Goal: Check status: Check status

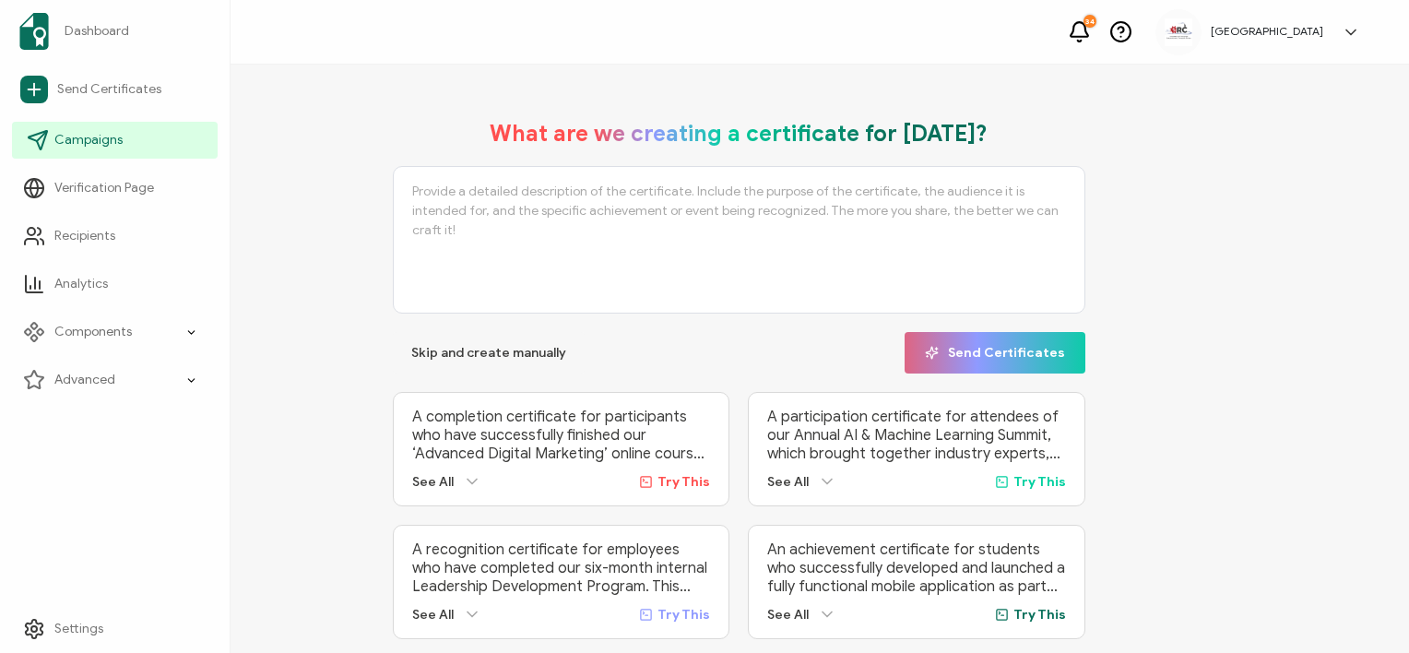
click at [100, 143] on span "Campaigns" at bounding box center [88, 140] width 68 height 18
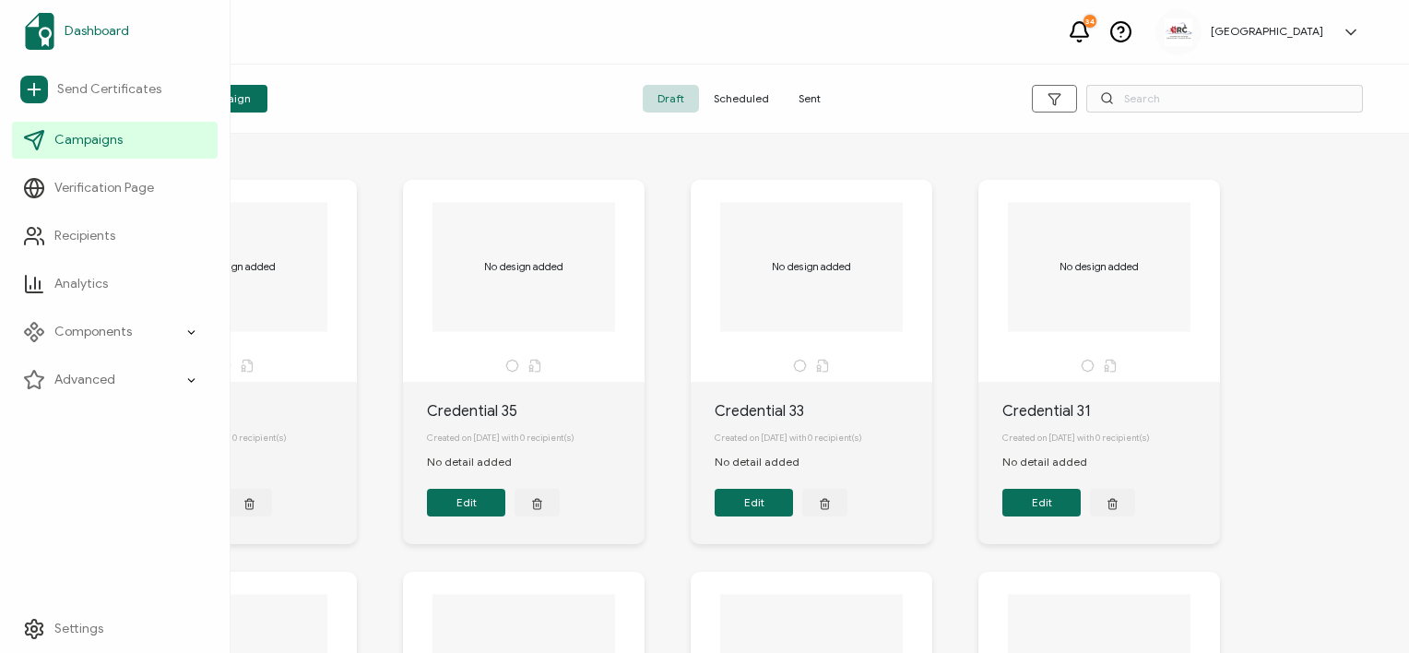
click at [41, 30] on img at bounding box center [40, 31] width 30 height 37
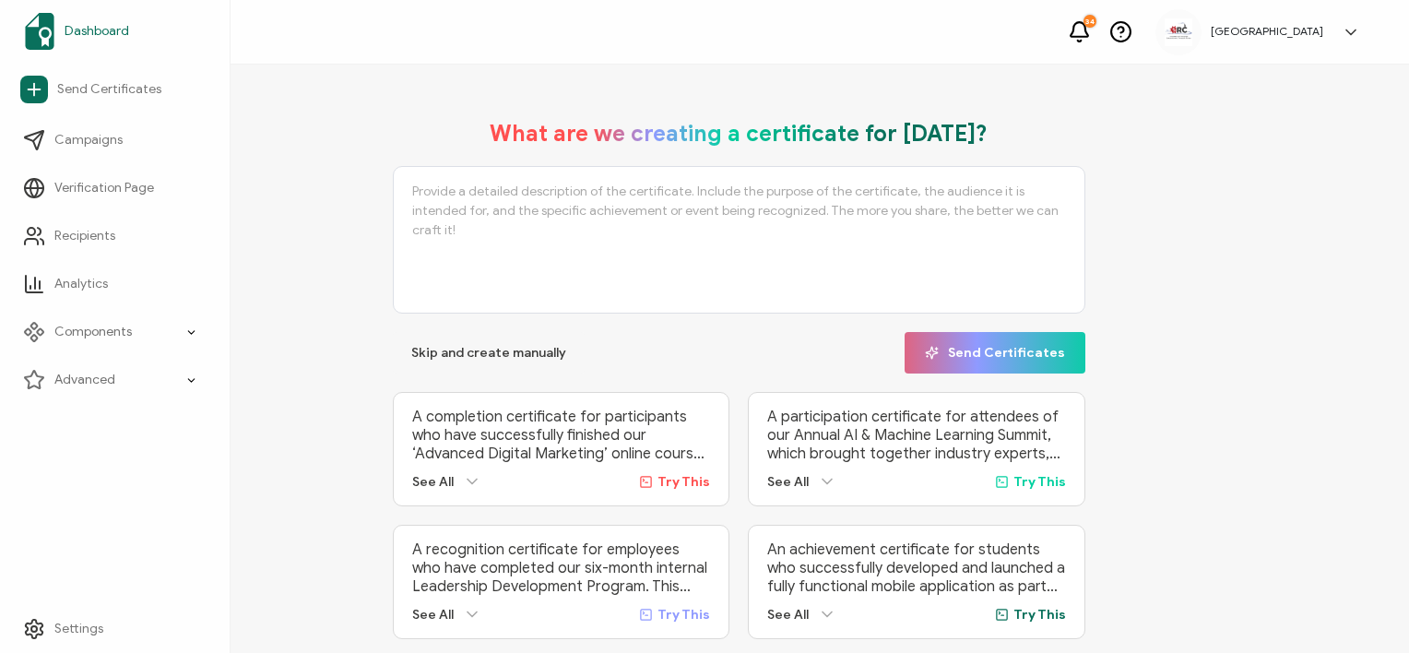
click at [122, 22] on span "Dashboard" at bounding box center [97, 31] width 65 height 18
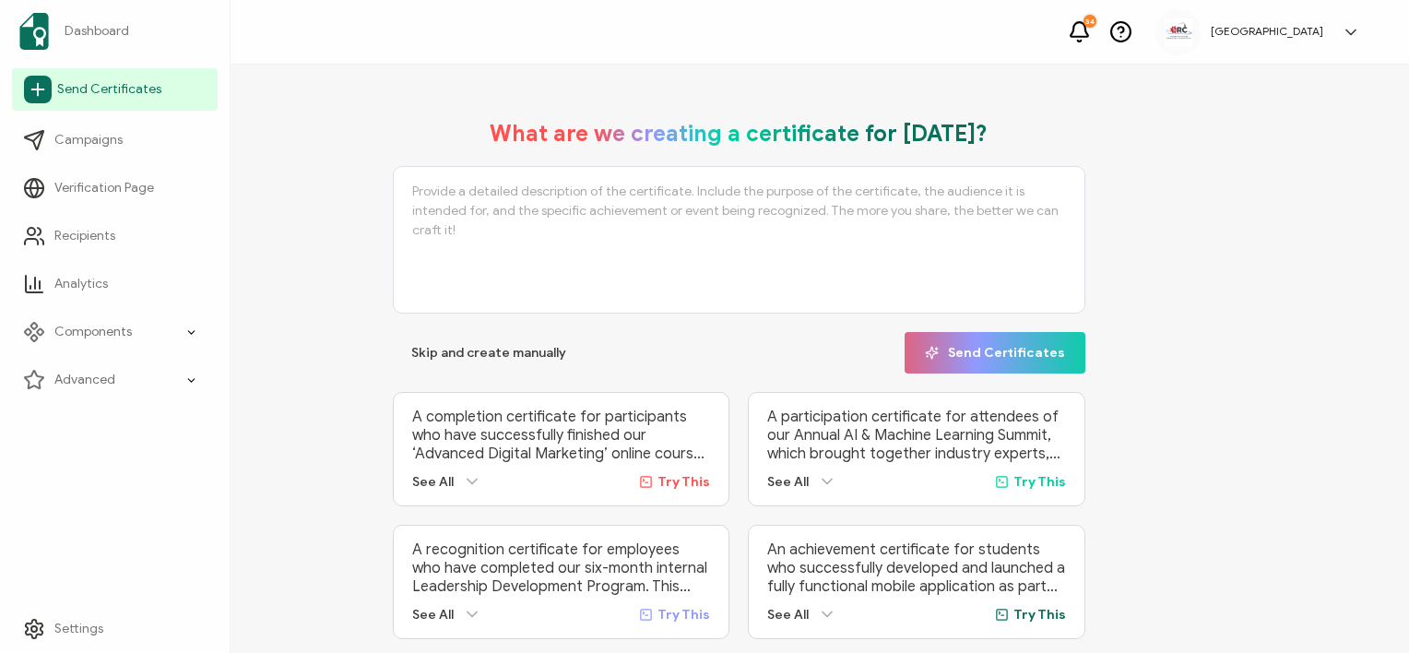
click at [85, 89] on span "Send Certificates" at bounding box center [109, 89] width 104 height 18
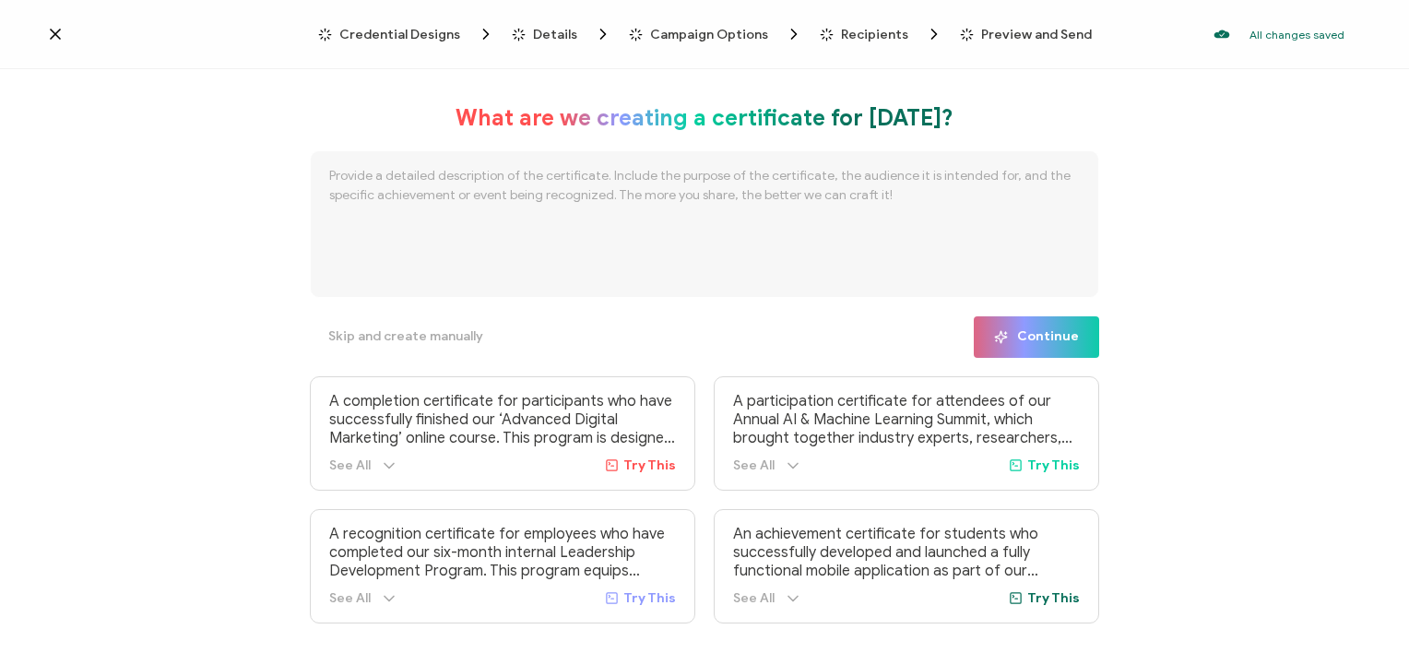
click at [54, 41] on icon at bounding box center [55, 34] width 18 height 18
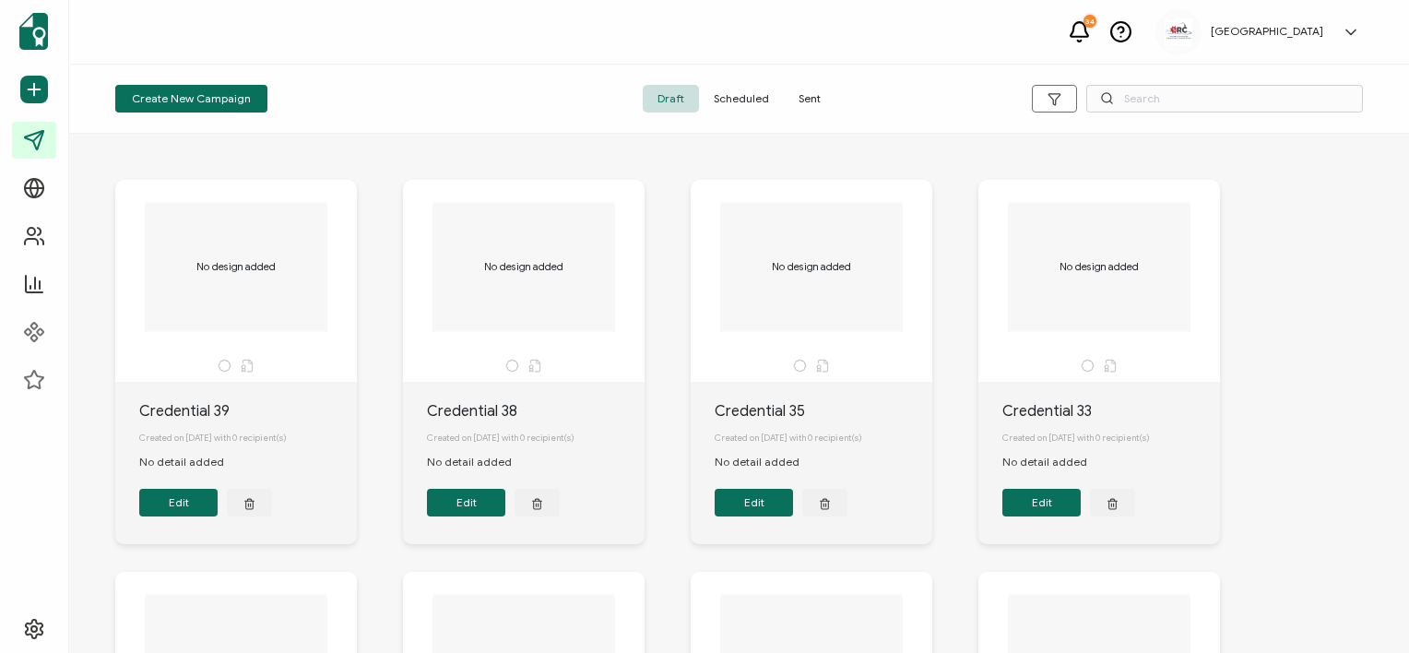
click at [1331, 37] on div "[GEOGRAPHIC_DATA]" at bounding box center [1267, 31] width 131 height 13
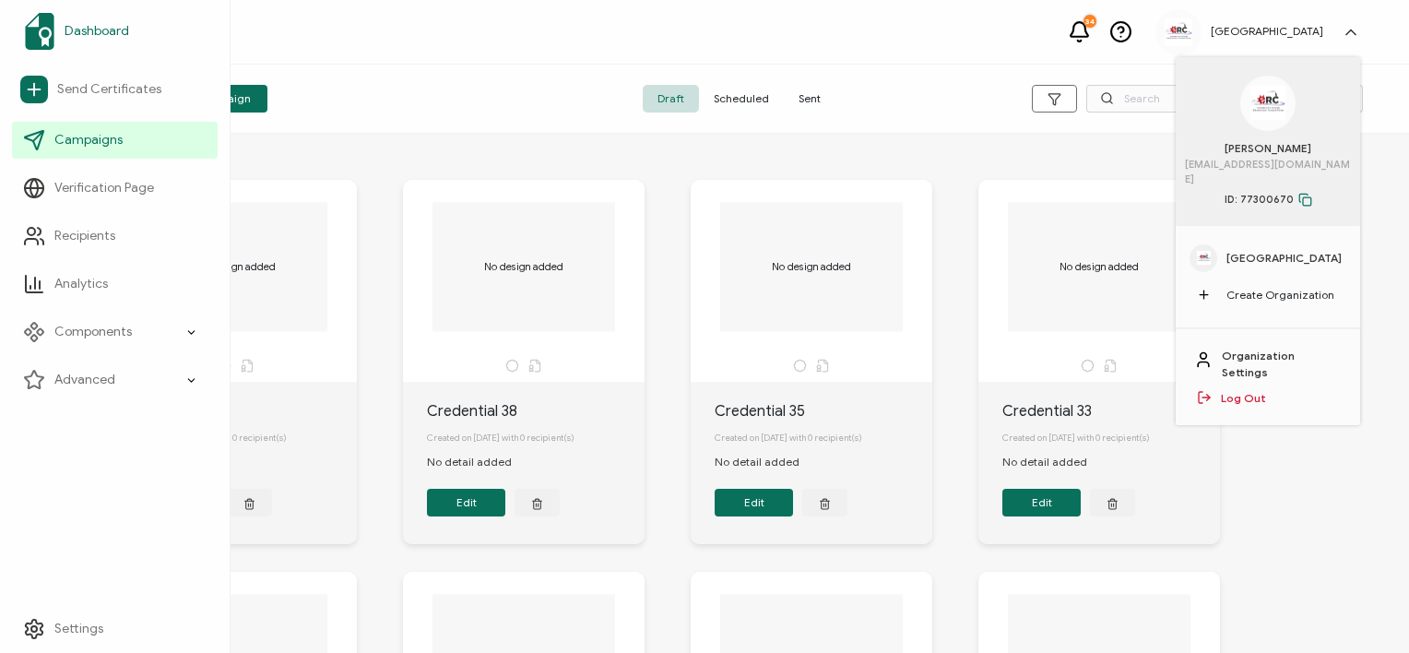
click at [123, 30] on span "Dashboard" at bounding box center [97, 31] width 65 height 18
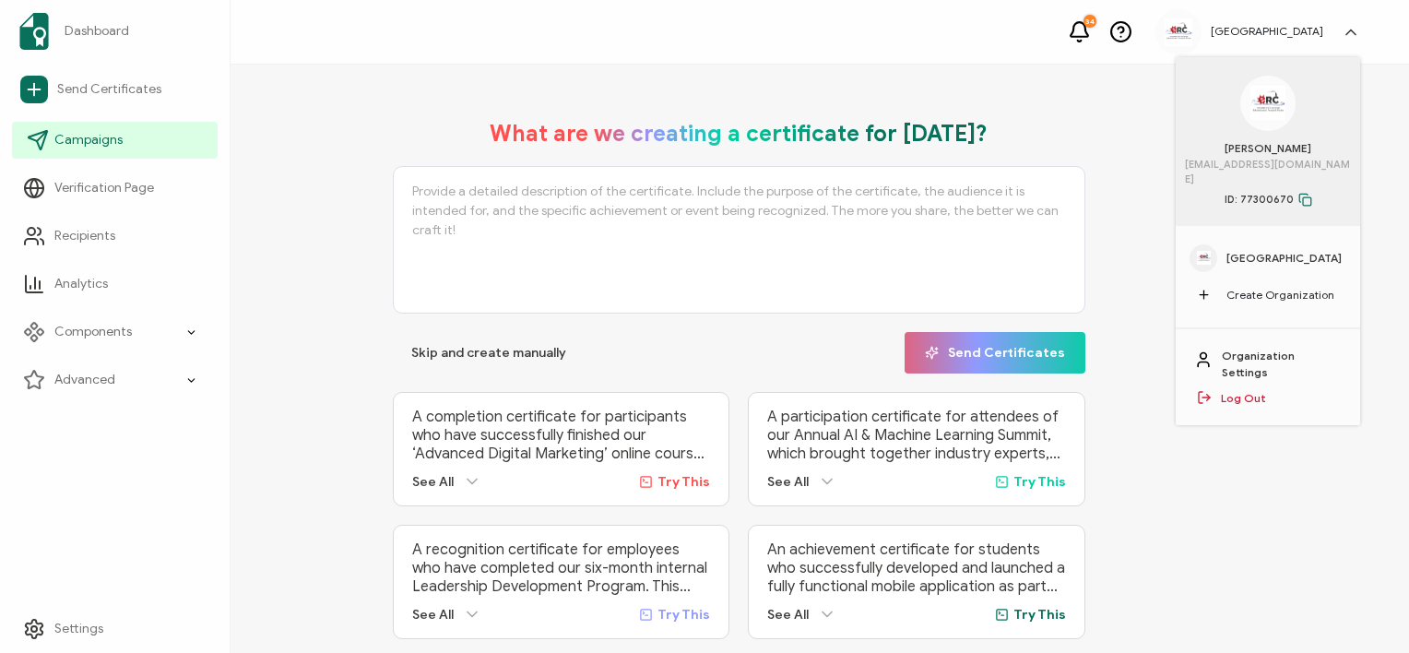
click at [109, 155] on link "Campaigns" at bounding box center [115, 140] width 206 height 37
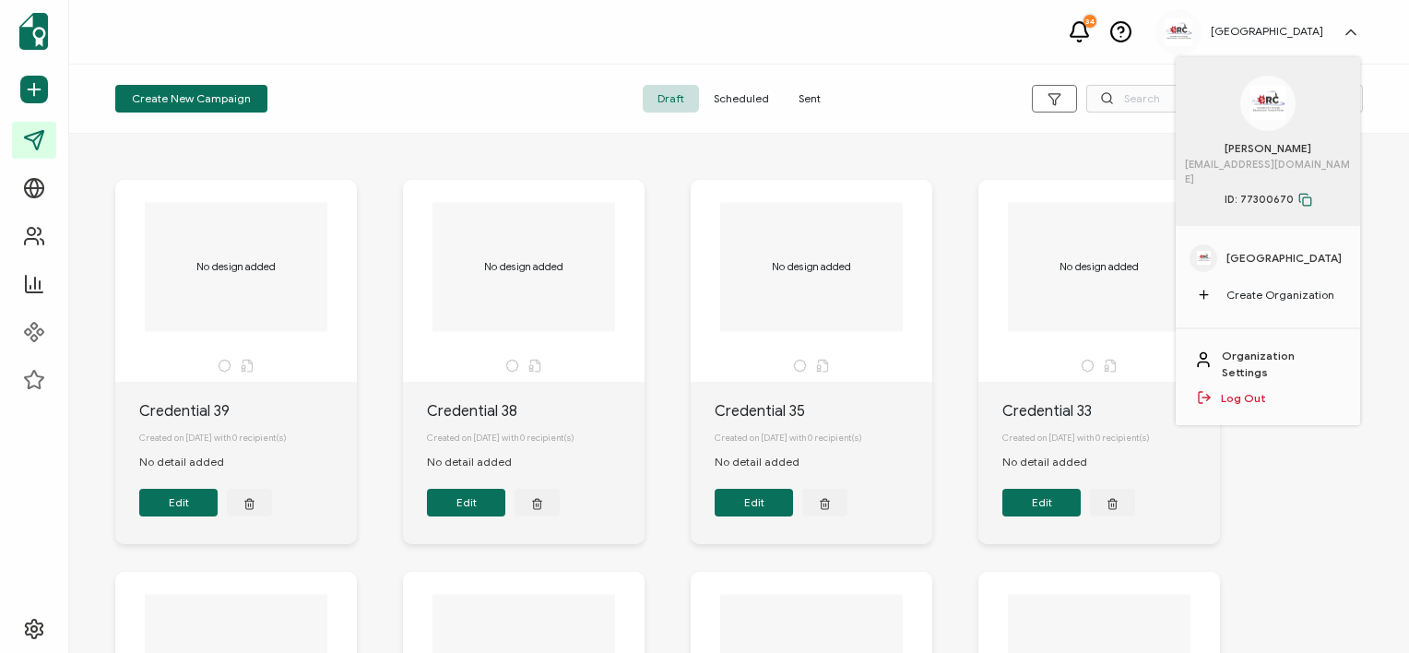
click at [819, 94] on span "Sent" at bounding box center [810, 99] width 52 height 28
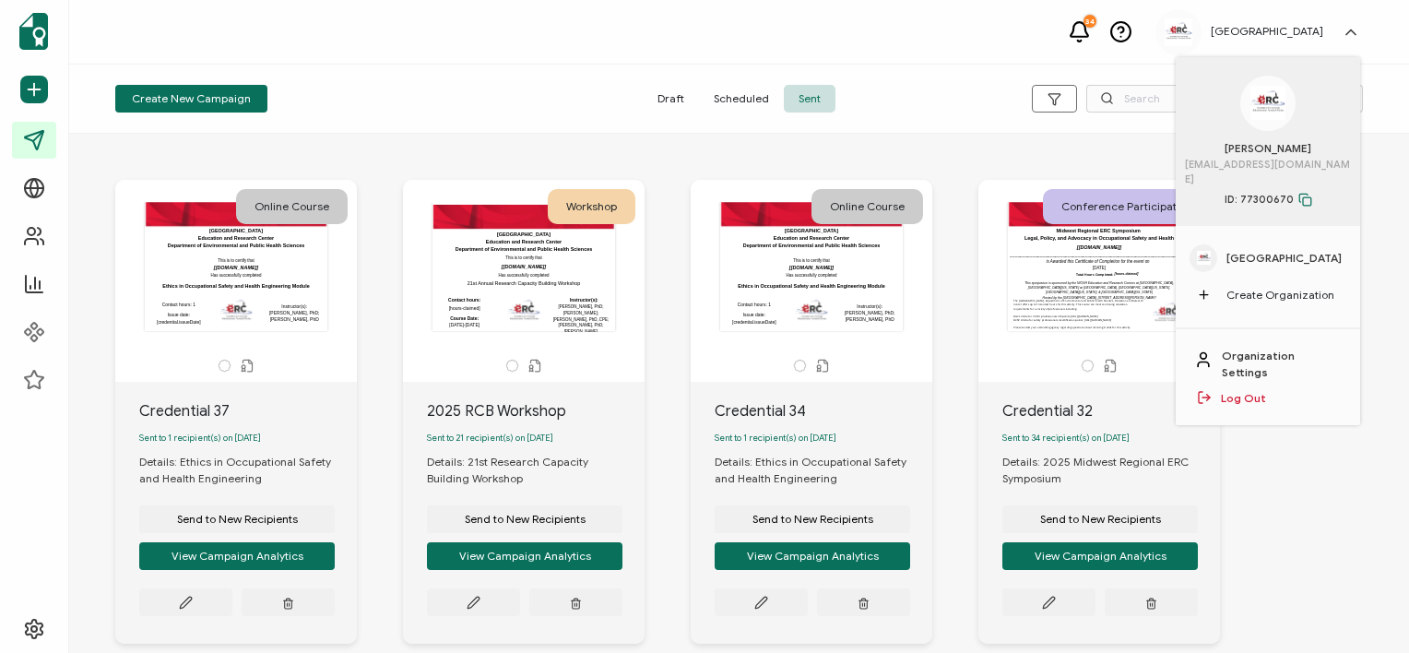
click at [1318, 33] on h5 "[GEOGRAPHIC_DATA]" at bounding box center [1267, 31] width 113 height 13
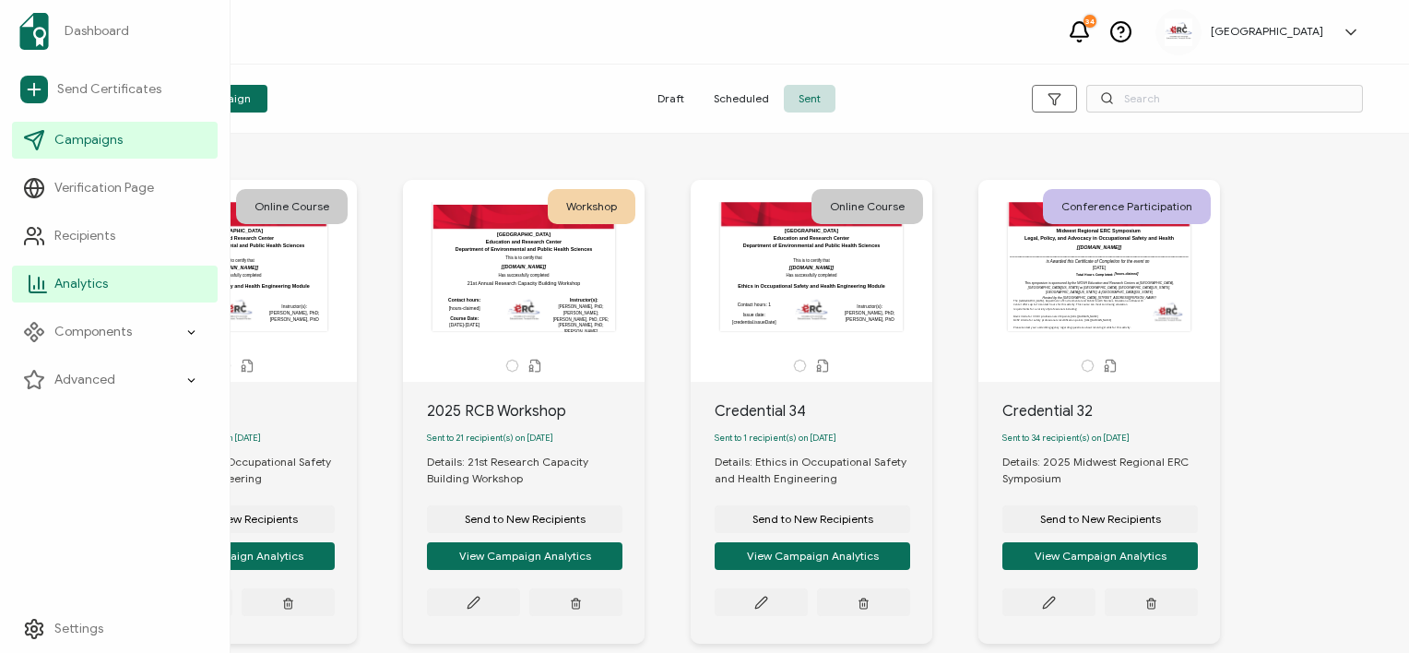
click at [96, 284] on span "Analytics" at bounding box center [81, 284] width 54 height 18
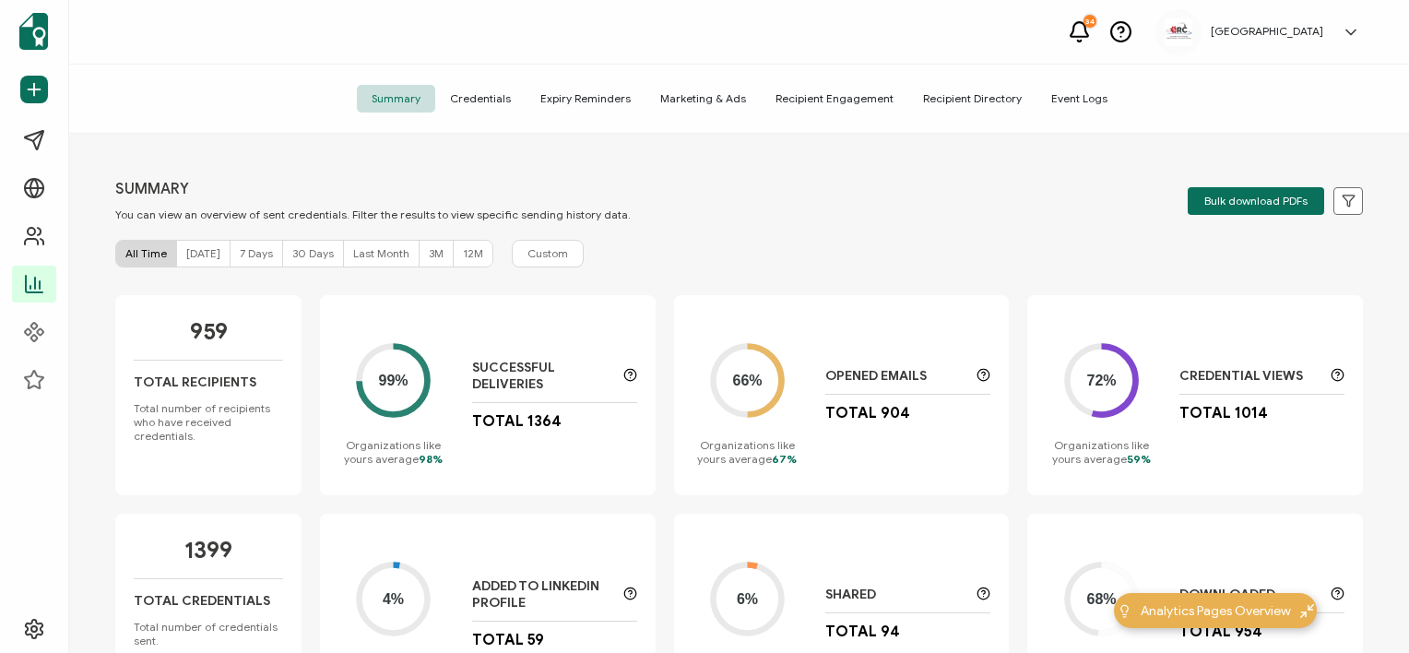
click at [471, 96] on span "Credentials" at bounding box center [480, 99] width 90 height 28
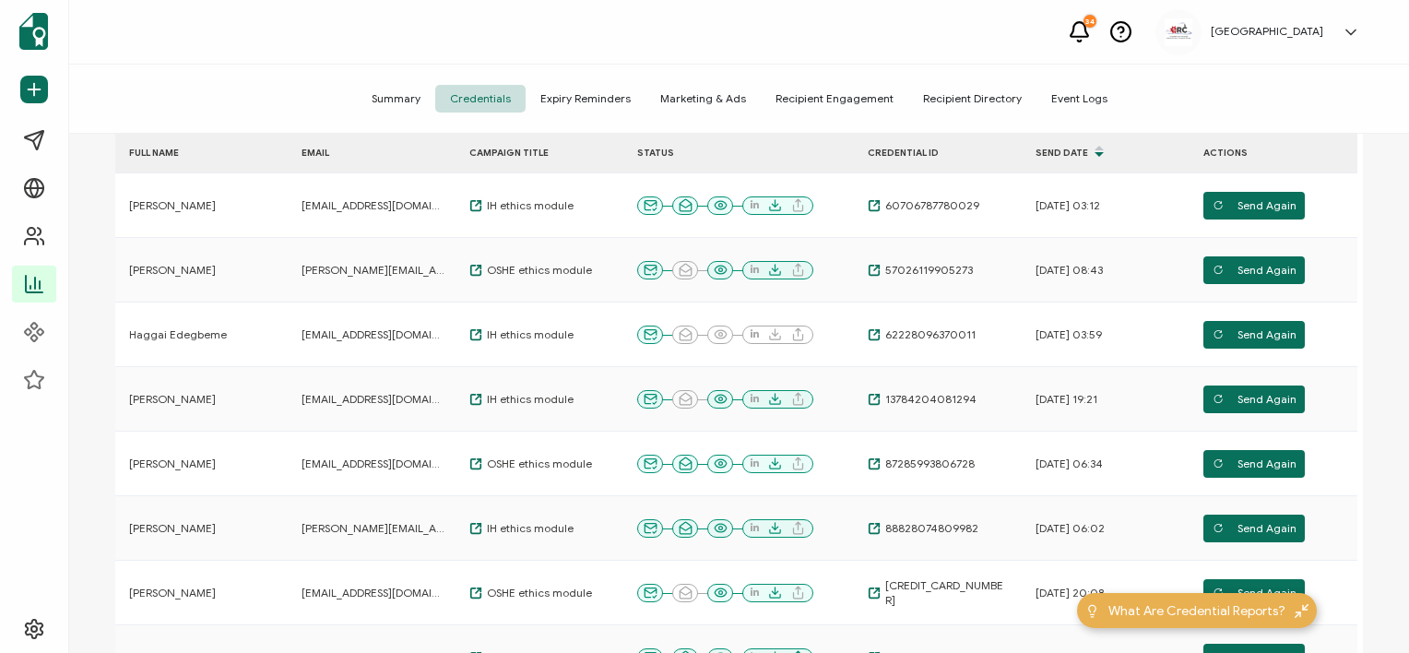
scroll to position [197, 0]
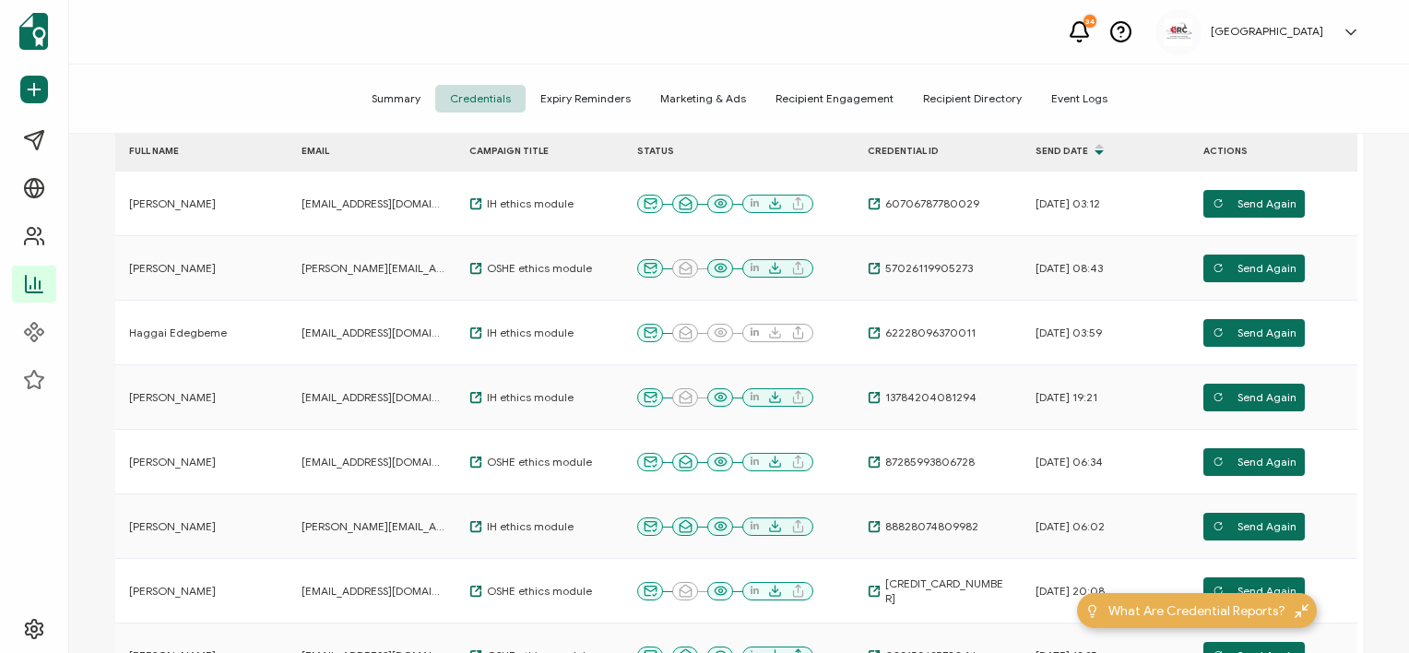
click at [103, 351] on div "CREDENTIALS You can view an overview of issued credentials. Filter the results …" at bounding box center [739, 396] width 1340 height 524
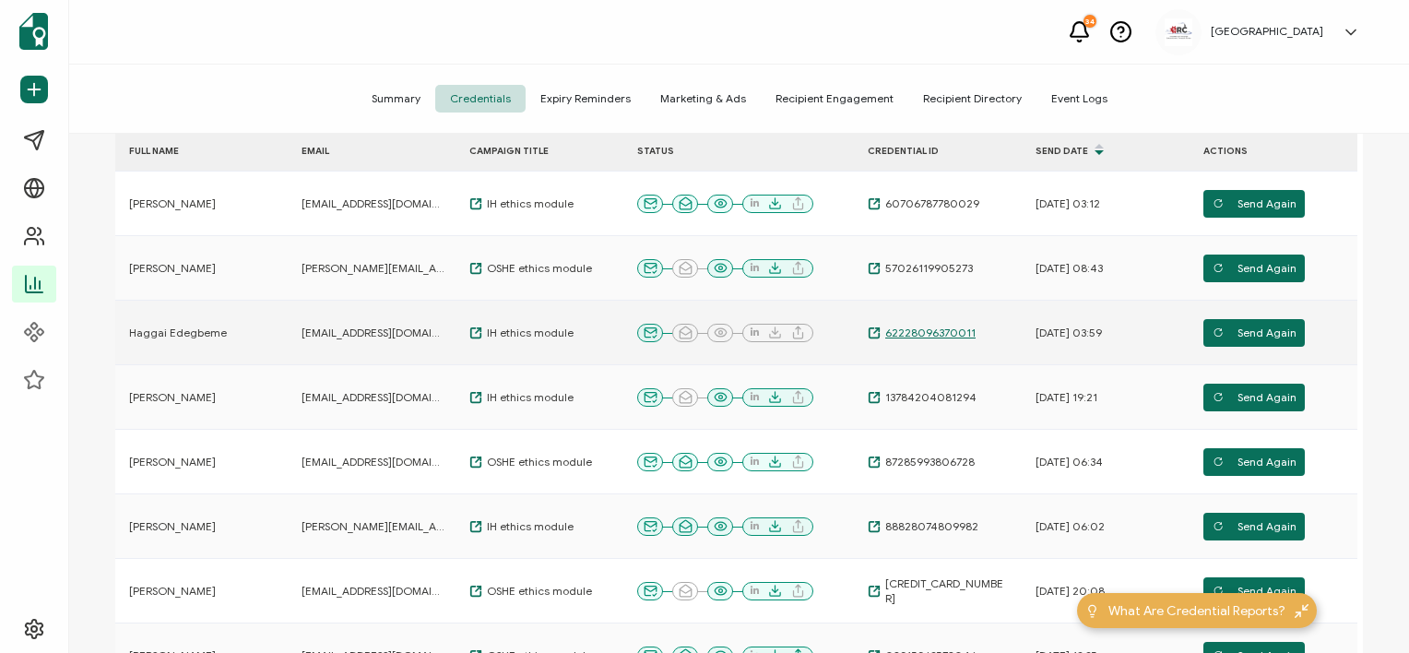
click at [910, 333] on span "62228096370011" at bounding box center [928, 333] width 95 height 15
